Goal: Task Accomplishment & Management: Manage account settings

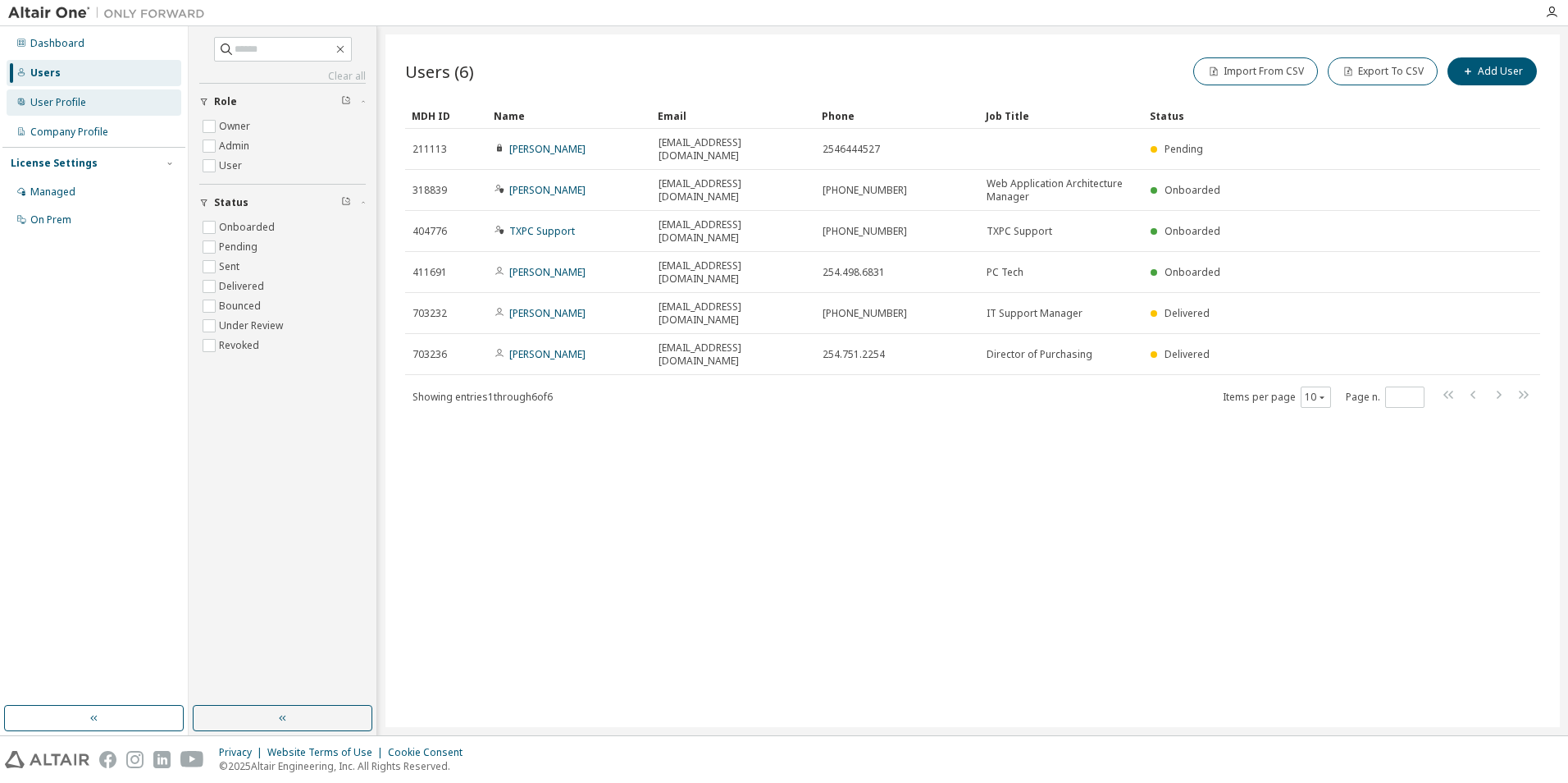
click at [96, 102] on div "User Profile" at bounding box center [94, 103] width 175 height 27
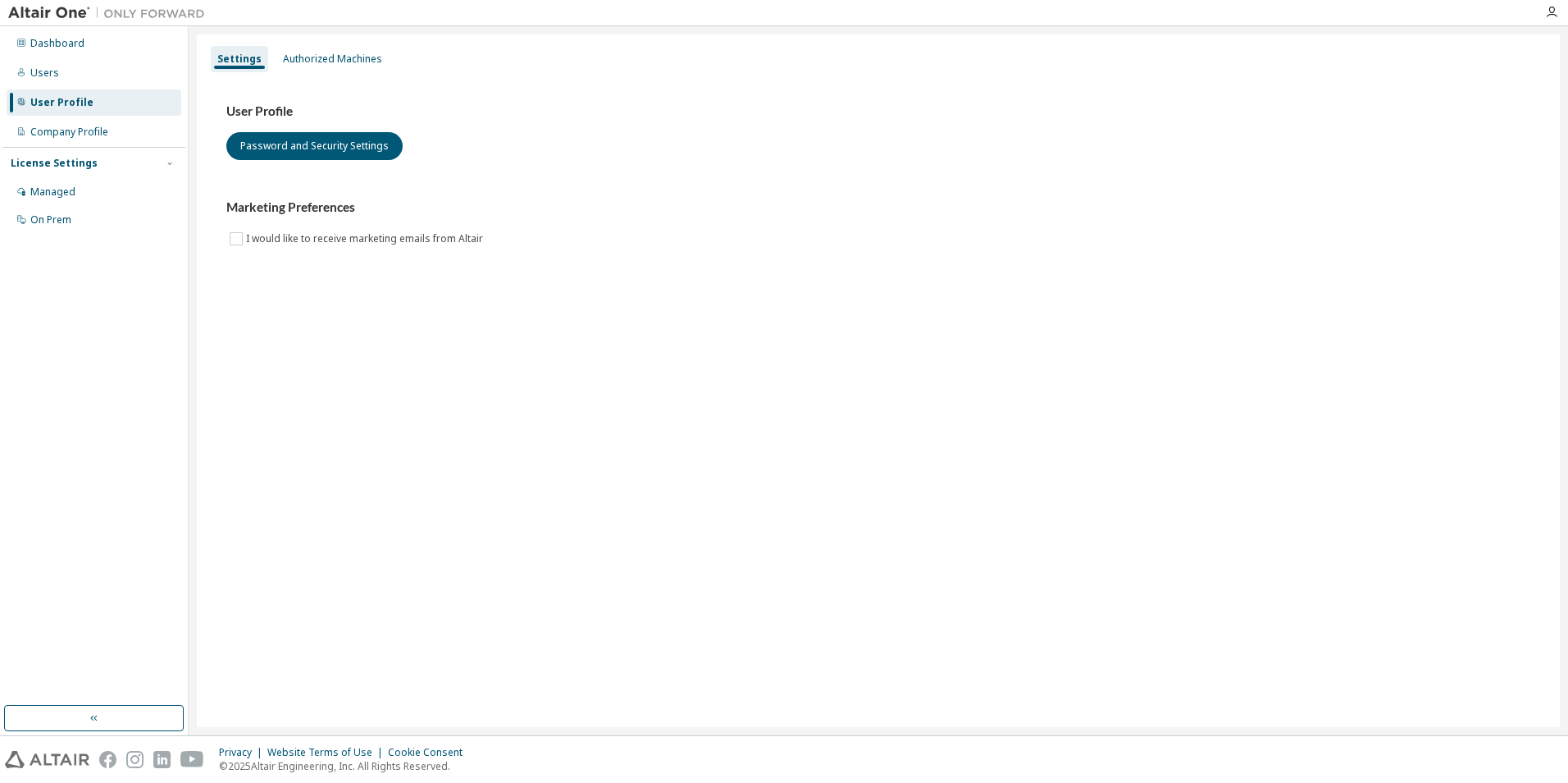
click at [318, 82] on div "User Profile Password and Security Settings Marketing Preferences I would like …" at bounding box center [878, 186] width 1343 height 224
click at [323, 69] on div "Authorized Machines" at bounding box center [332, 59] width 112 height 27
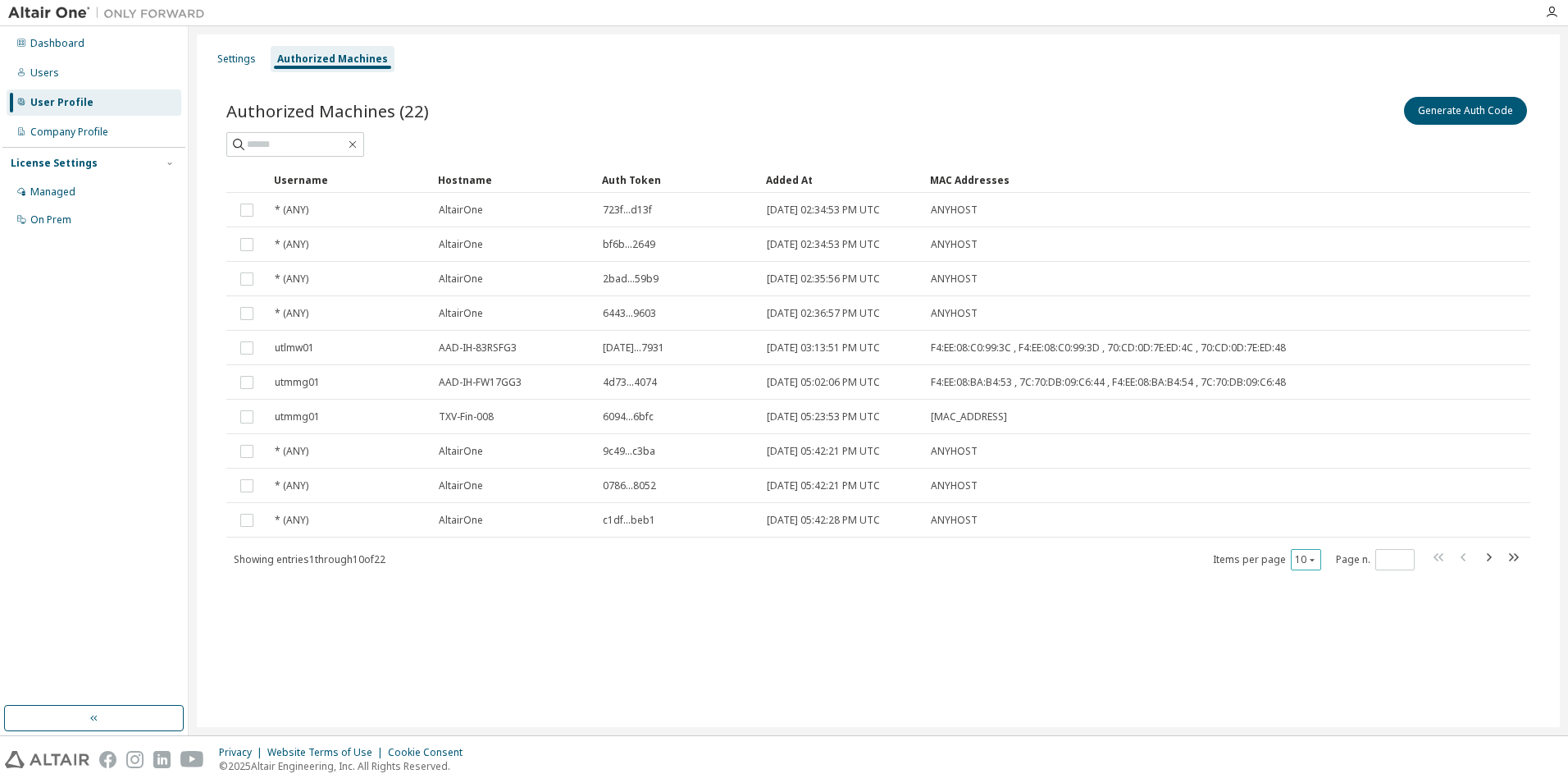
click at [1307, 552] on div "10" at bounding box center [1306, 559] width 30 height 21
click at [1313, 564] on icon "button" at bounding box center [1312, 559] width 9 height 9
click at [1324, 651] on div "100" at bounding box center [1356, 661] width 131 height 20
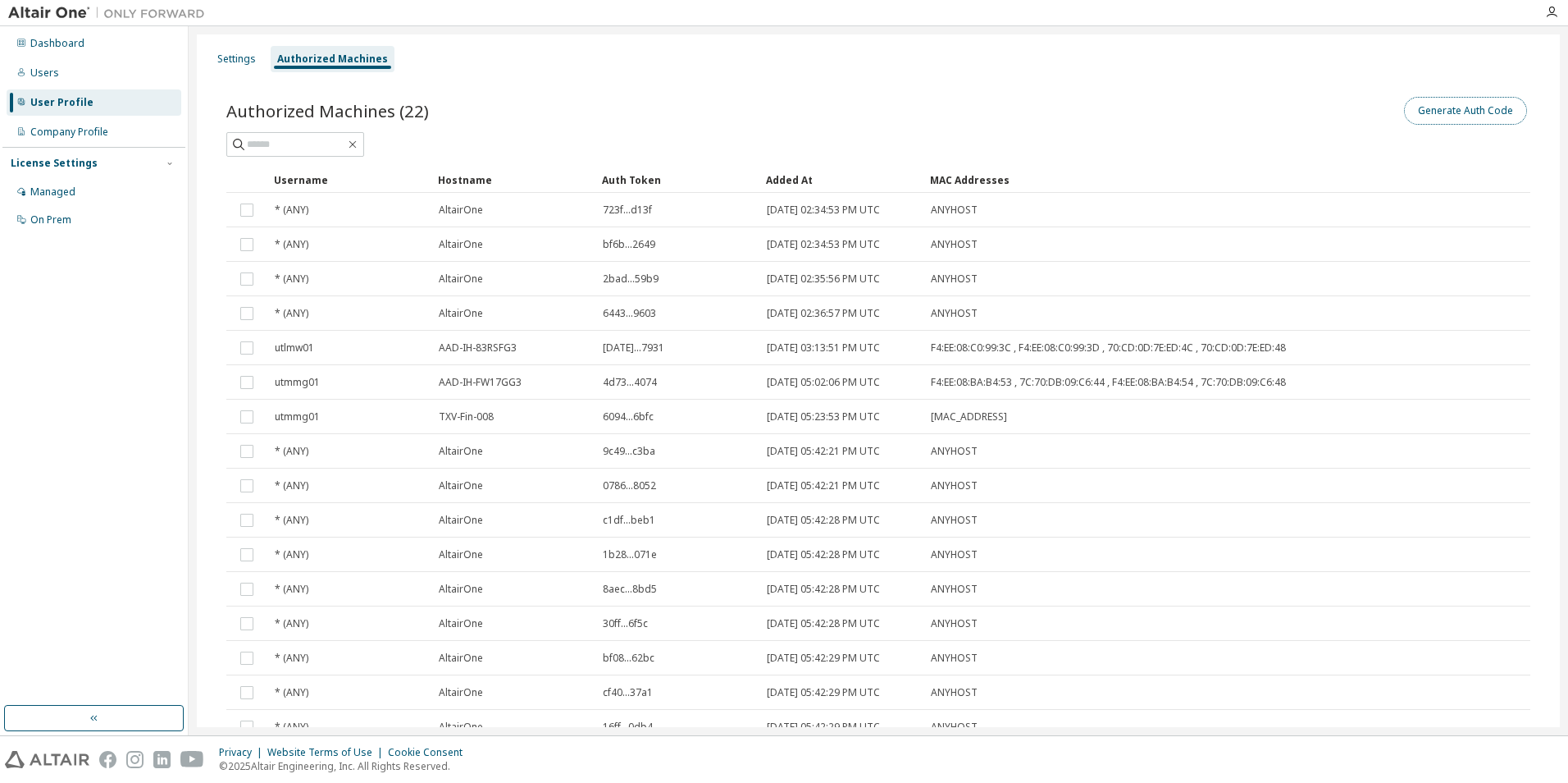
click at [1434, 103] on button "Generate Auth Code" at bounding box center [1466, 110] width 123 height 28
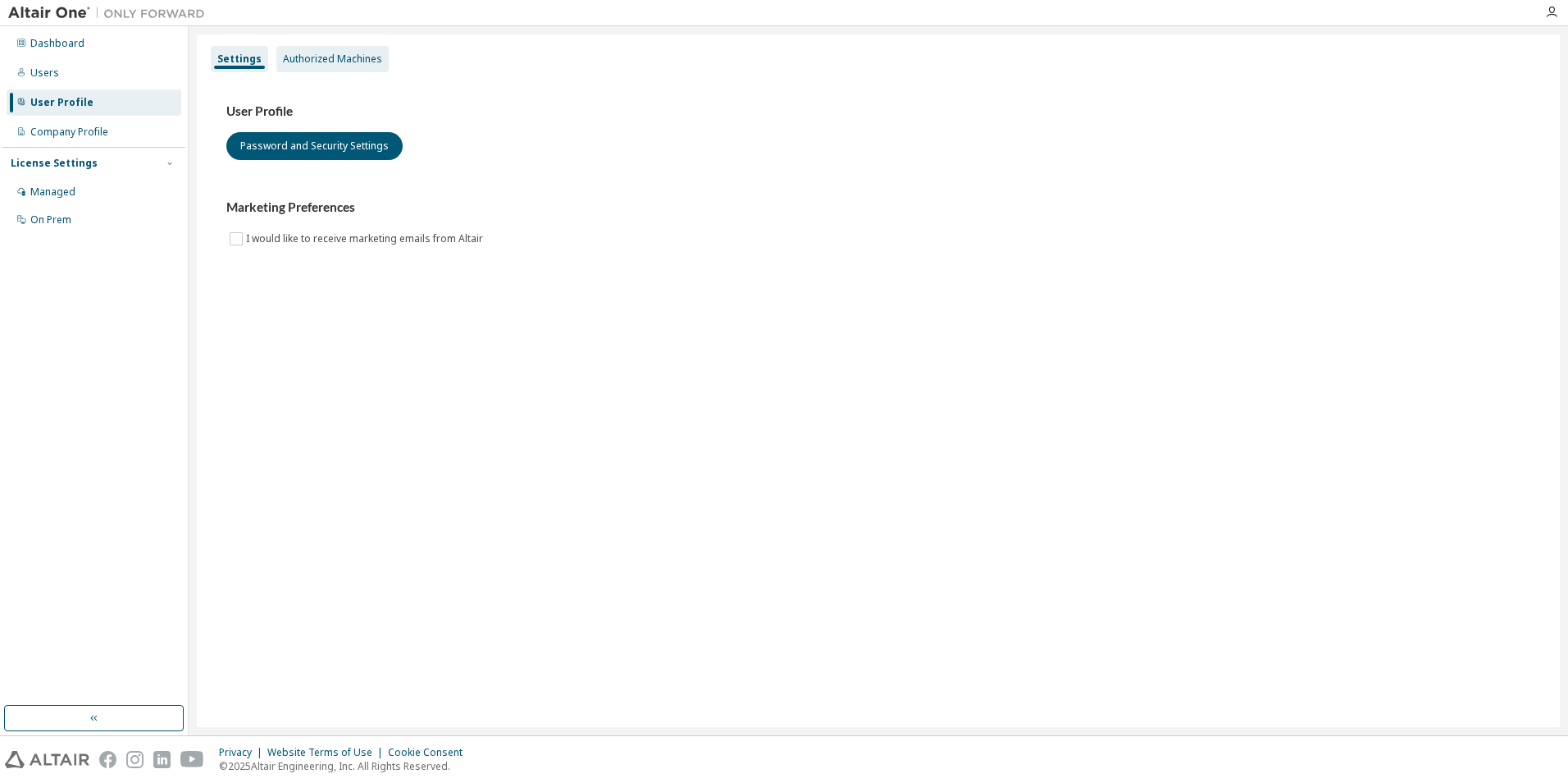
click at [355, 59] on div "Authorized Machines" at bounding box center [332, 59] width 100 height 13
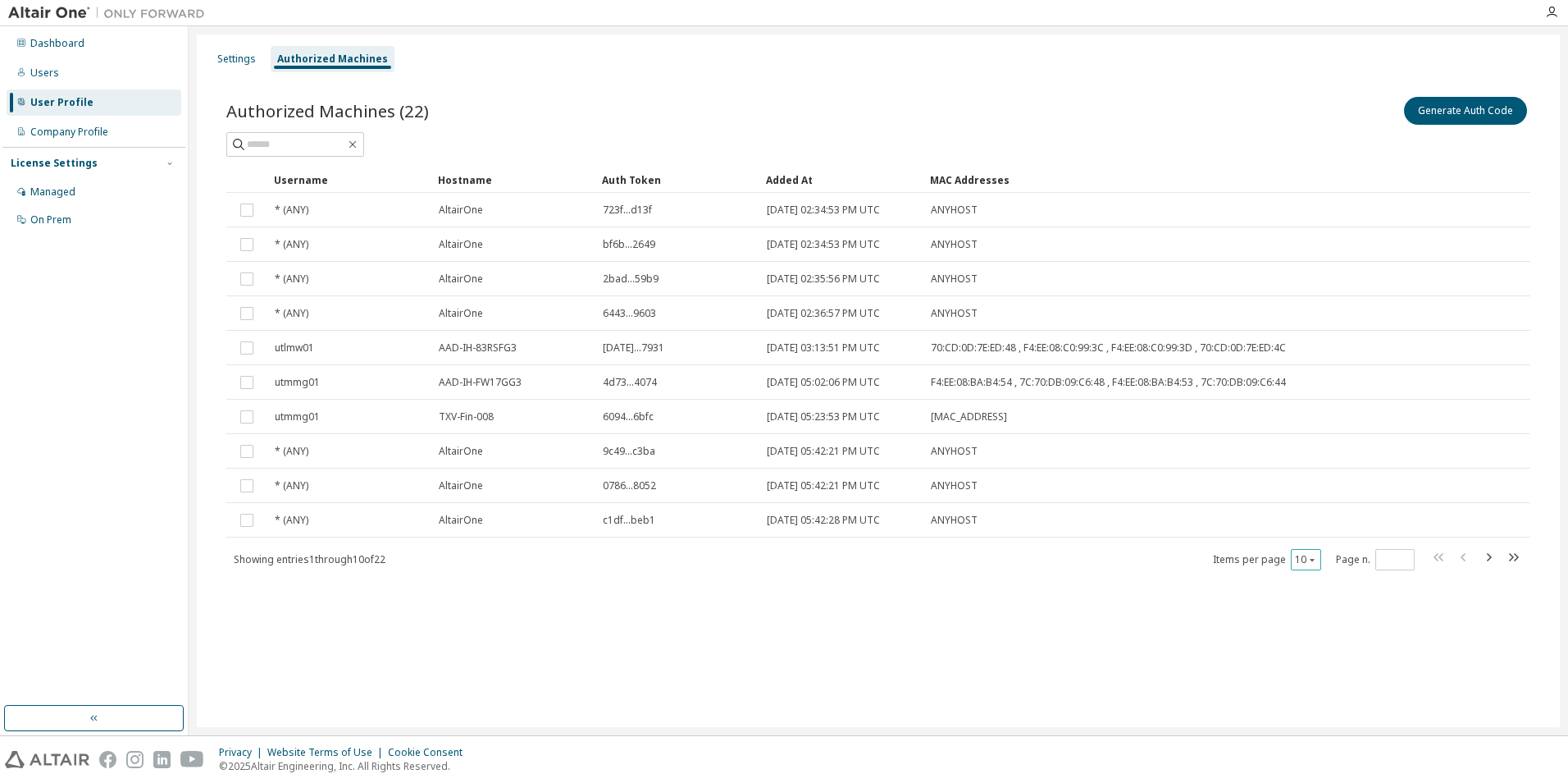
click at [1232, 554] on button "10" at bounding box center [1305, 560] width 22 height 13
click at [1232, 643] on div "50" at bounding box center [1356, 641] width 131 height 20
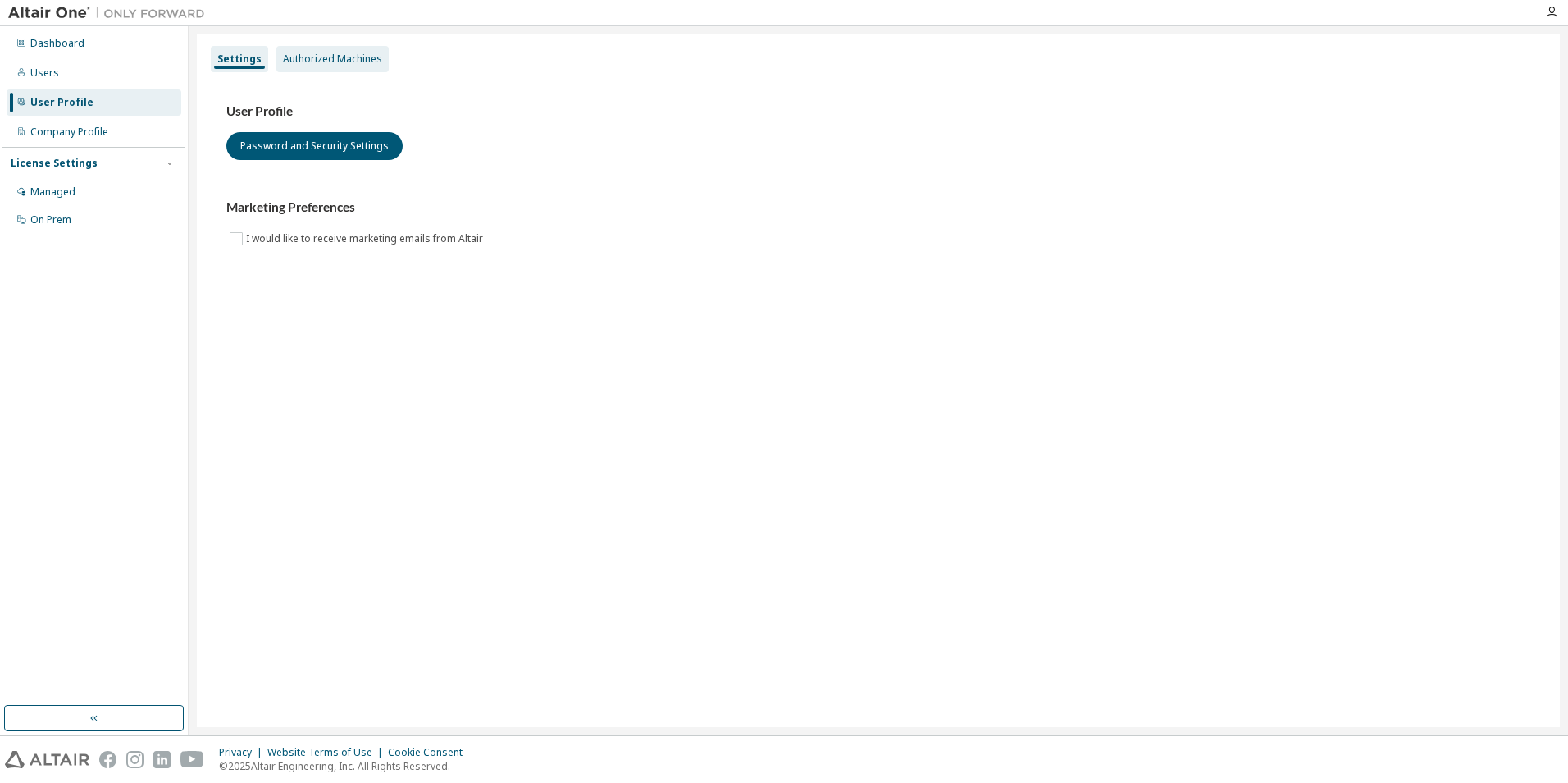
click at [294, 50] on div "Authorized Machines" at bounding box center [332, 59] width 112 height 27
click at [343, 76] on div "User Profile Password and Security Settings Marketing Preferences I would like …" at bounding box center [878, 186] width 1343 height 224
click at [346, 60] on div "Authorized Machines" at bounding box center [332, 59] width 100 height 13
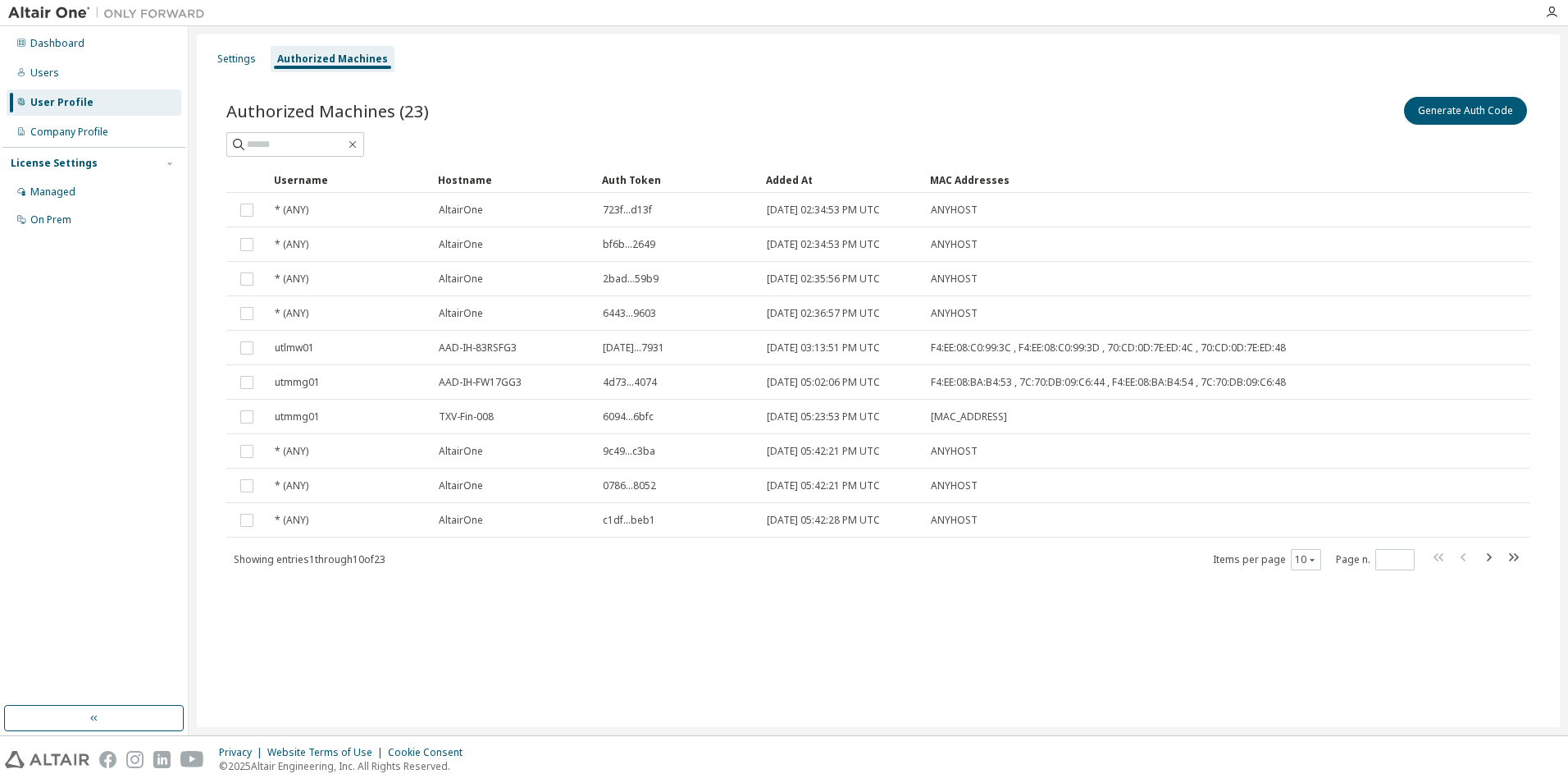
click at [1277, 559] on span "Items per page 10" at bounding box center [1267, 559] width 108 height 21
click at [1313, 560] on icon "button" at bounding box center [1312, 559] width 9 height 9
click at [1329, 660] on div "100" at bounding box center [1356, 661] width 131 height 20
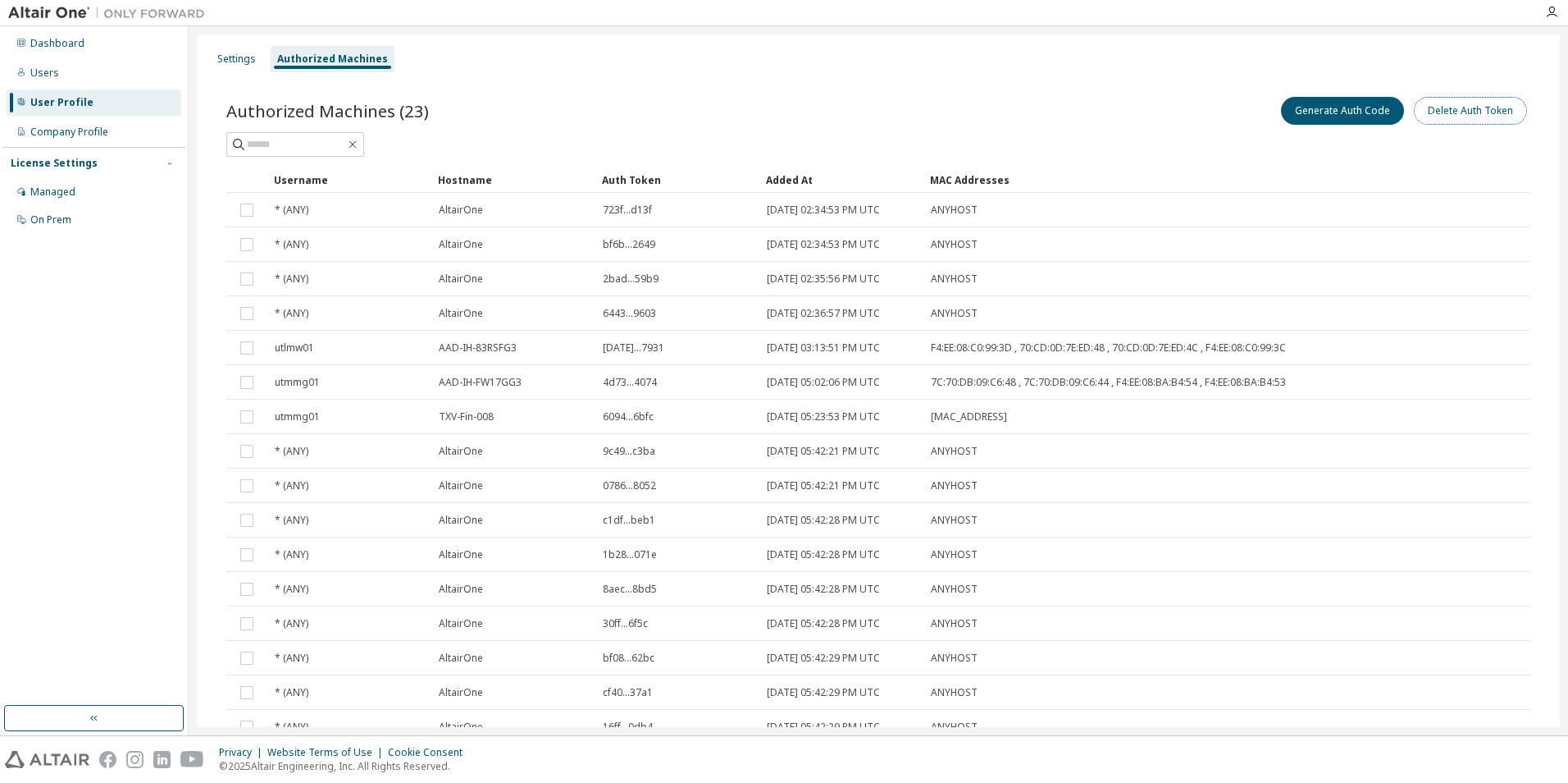
click at [1508, 117] on button "Delete Auth Token" at bounding box center [1469, 110] width 113 height 28
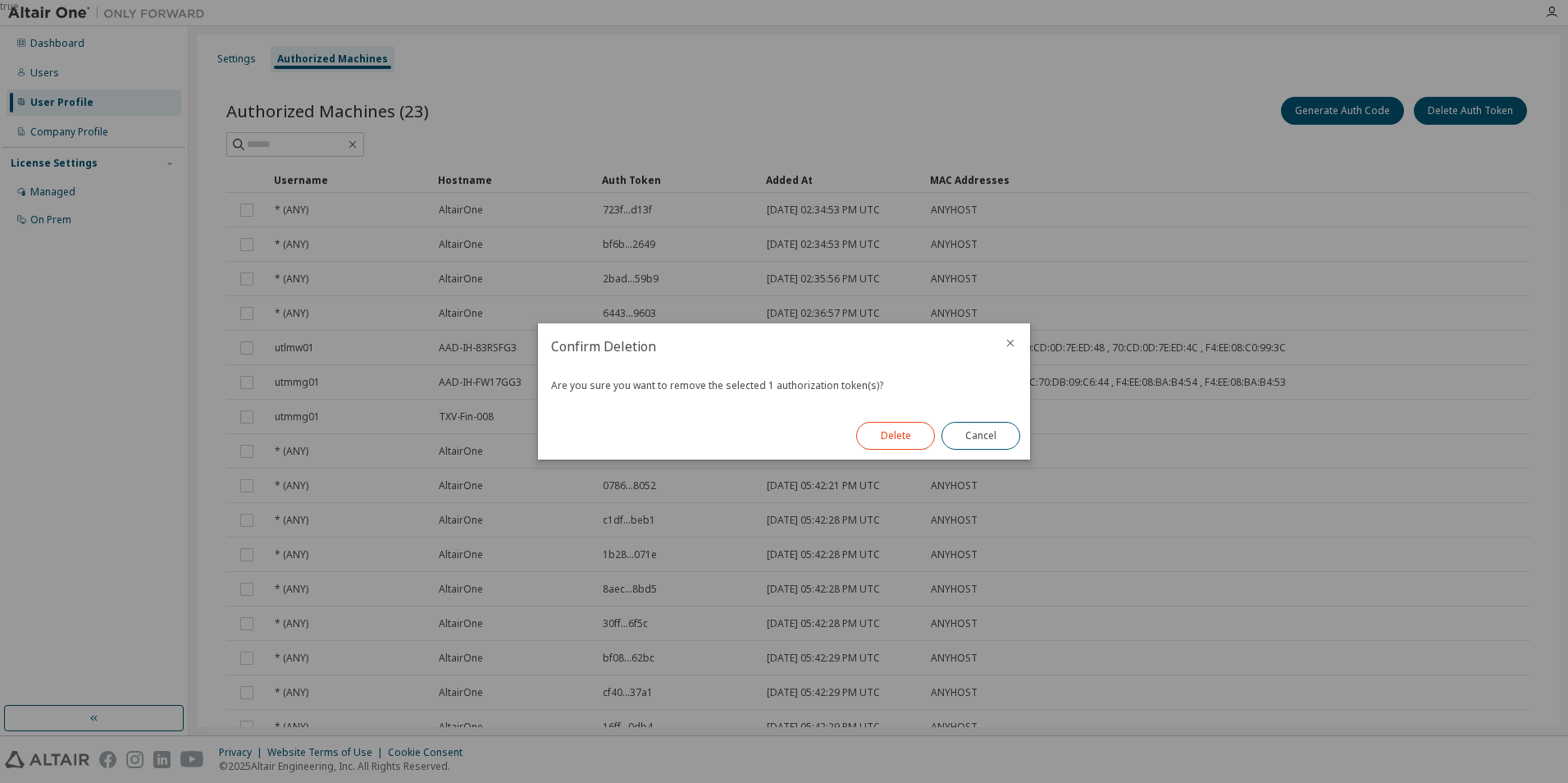
click at [863, 443] on button "Delete" at bounding box center [895, 435] width 79 height 28
